Goal: Check status: Check status

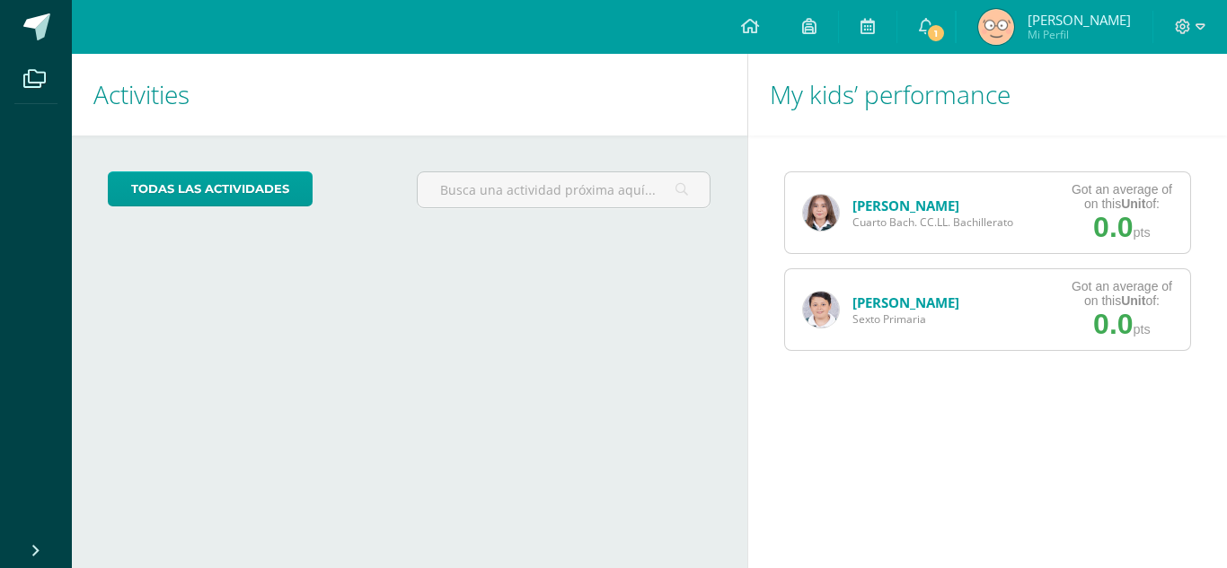
click at [904, 206] on link "[PERSON_NAME]" at bounding box center [905, 206] width 107 height 18
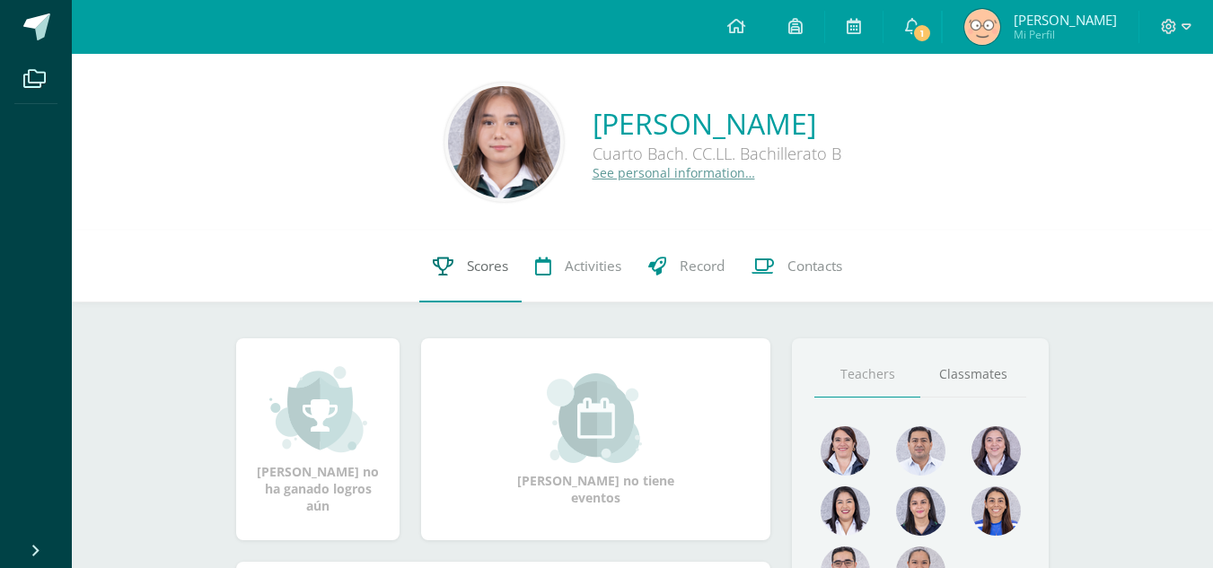
click at [480, 271] on span "Scores" at bounding box center [487, 266] width 41 height 19
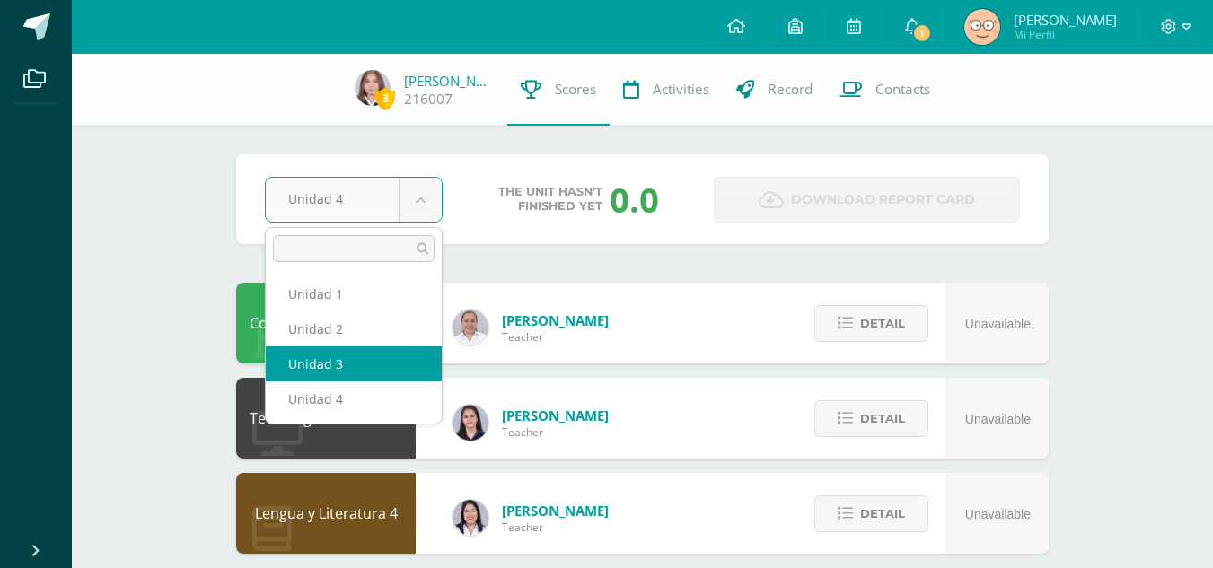
select select "Unidad 3"
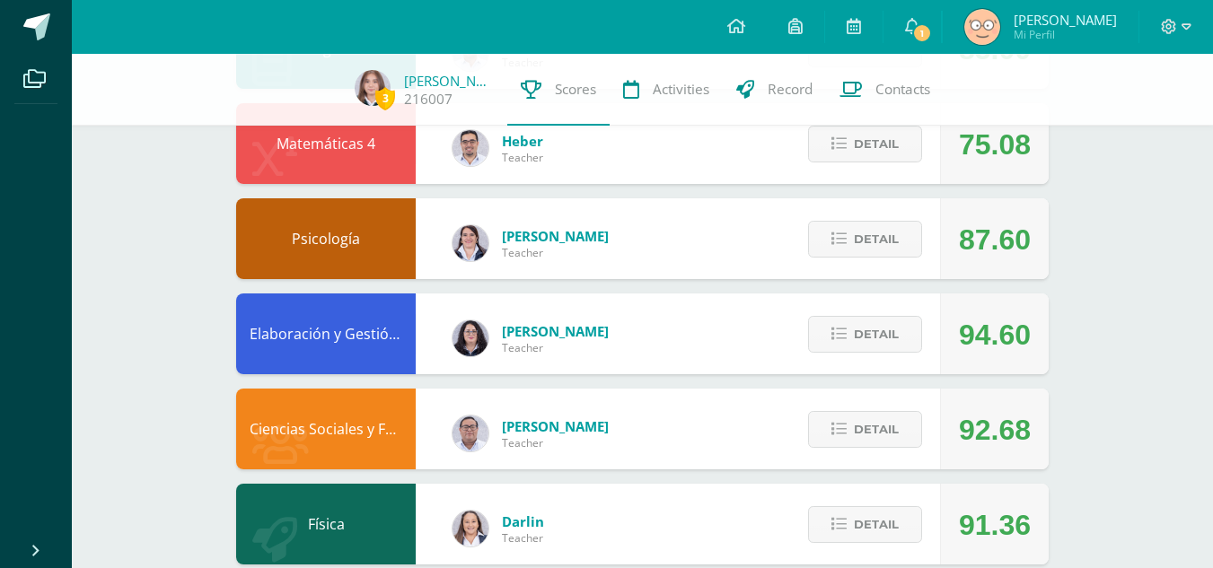
scroll to position [655, 0]
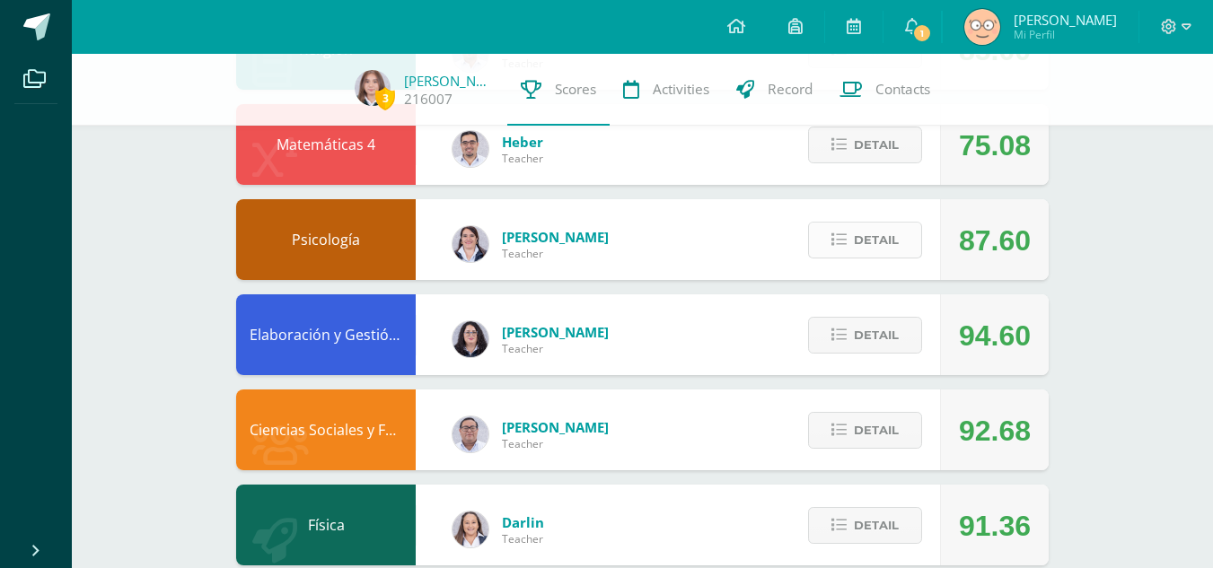
click at [875, 238] on span "Detail" at bounding box center [876, 240] width 45 height 33
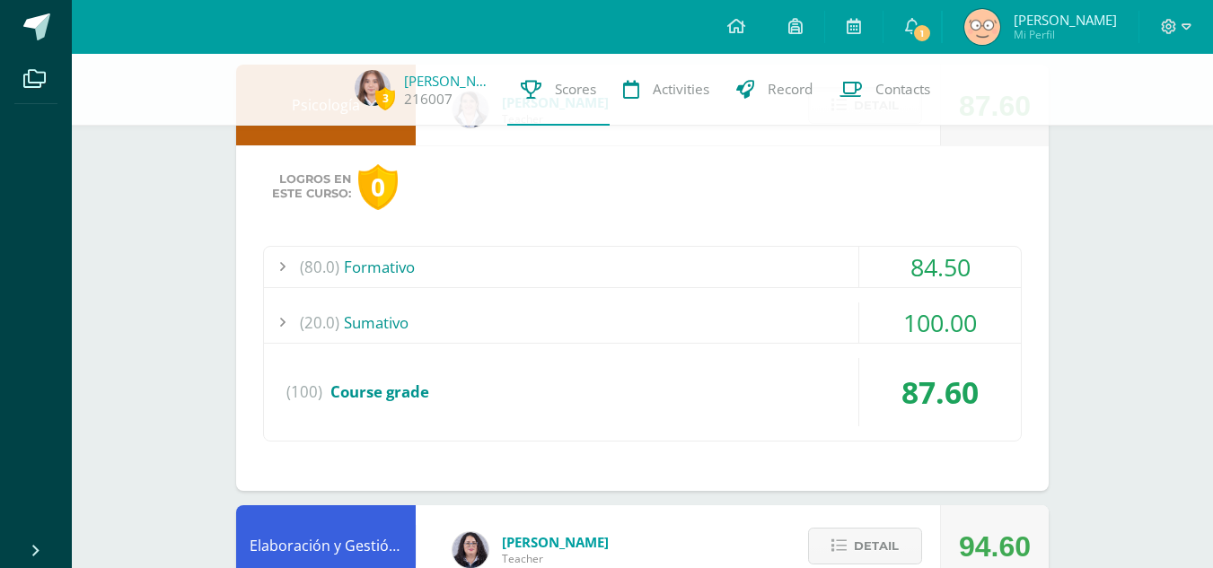
scroll to position [791, 0]
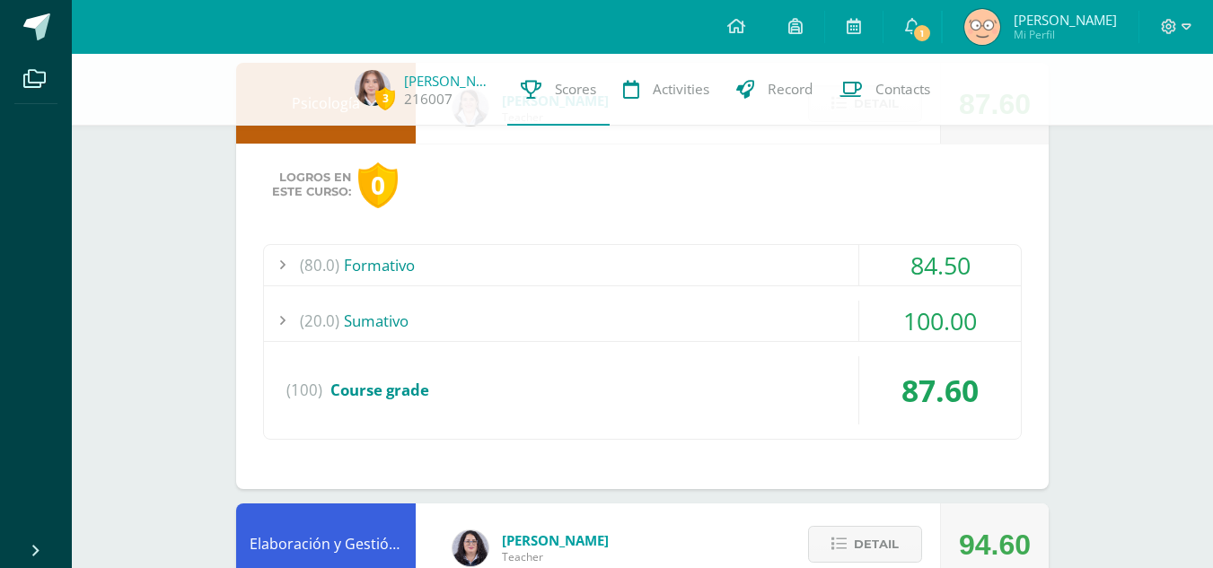
click at [307, 268] on span "(80.0)" at bounding box center [320, 265] width 40 height 40
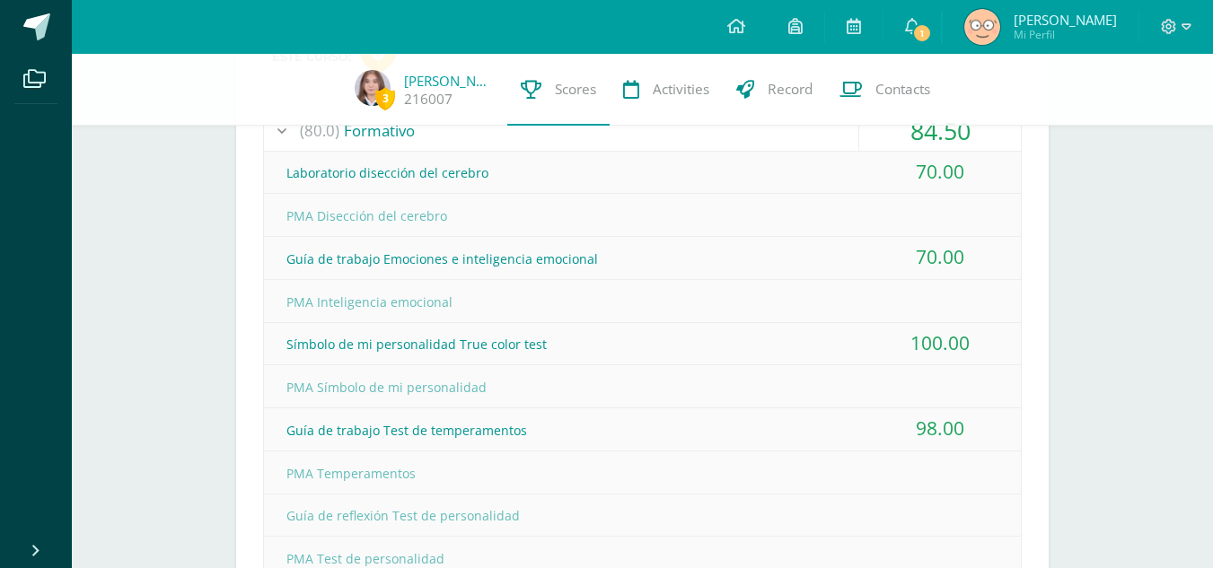
scroll to position [929, 0]
